Goal: Transaction & Acquisition: Purchase product/service

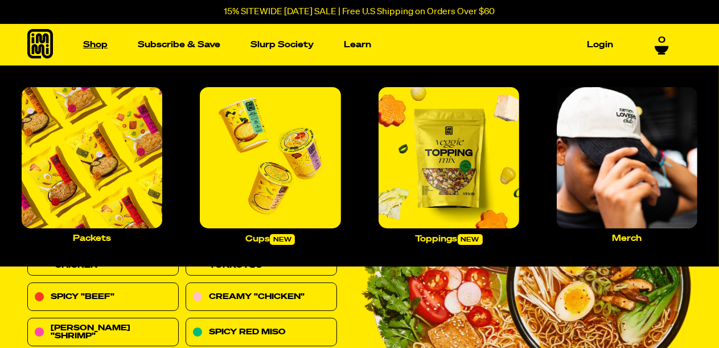
click at [96, 44] on link "Shop" at bounding box center [96, 45] width 34 height 18
click at [76, 182] on img "Main navigation" at bounding box center [92, 157] width 141 height 141
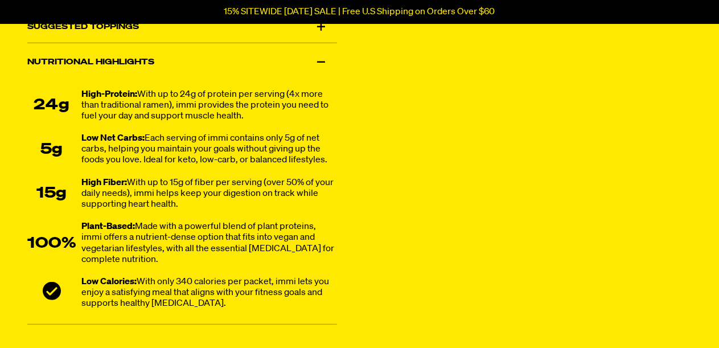
scroll to position [854, 0]
